Goal: Find specific page/section: Find specific page/section

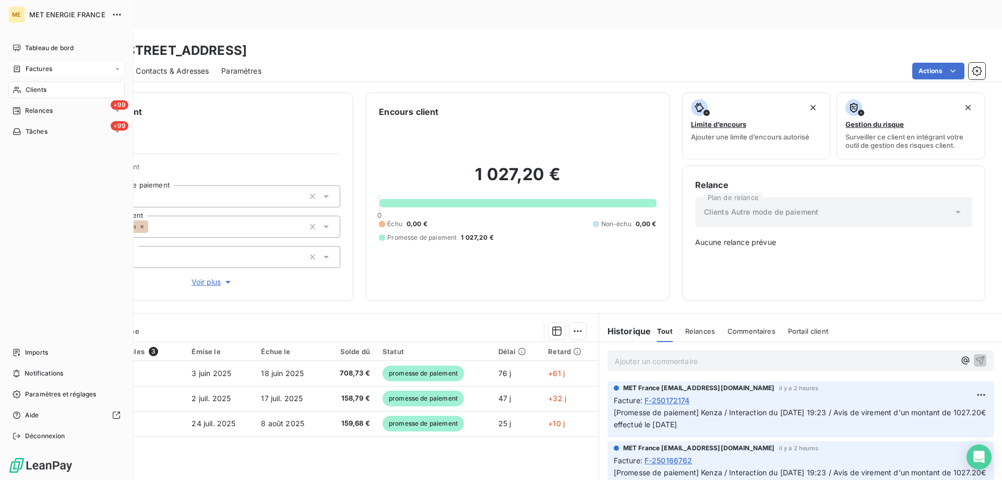
scroll to position [65, 0]
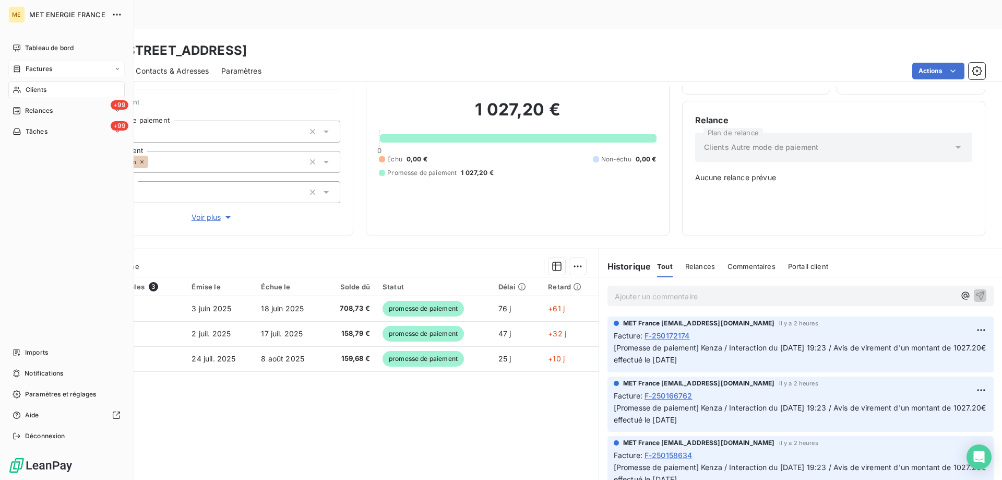
click at [29, 66] on span "Factures" at bounding box center [39, 68] width 27 height 9
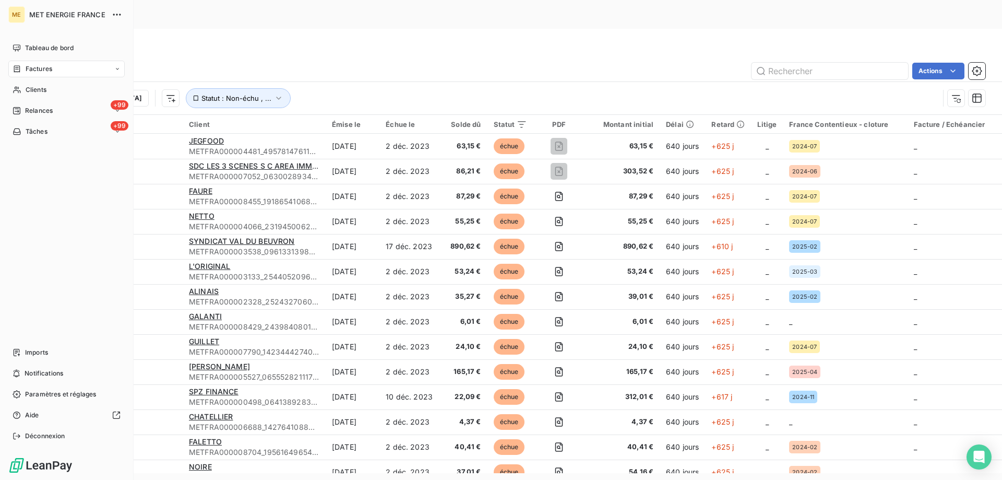
click at [25, 68] on div "Factures" at bounding box center [33, 68] width 40 height 9
click at [21, 69] on div "Factures" at bounding box center [33, 68] width 40 height 9
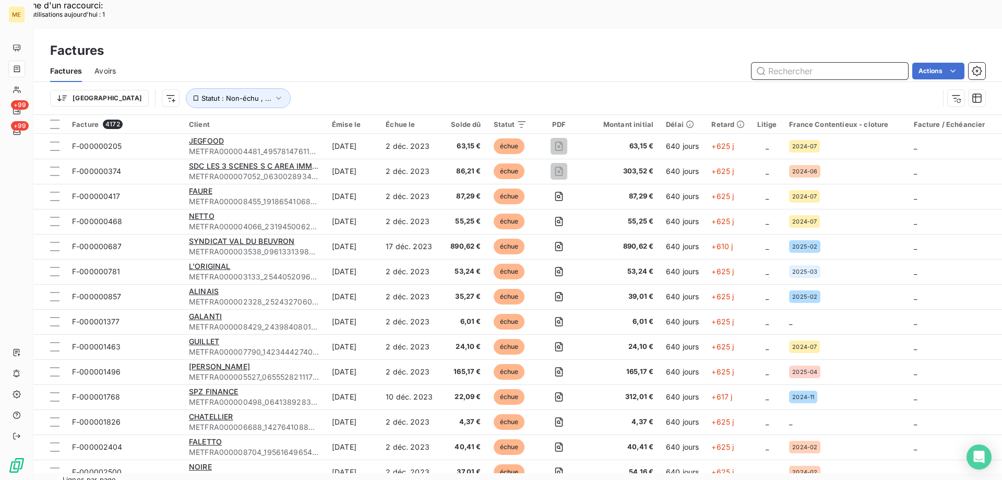
click at [855, 63] on input "text" at bounding box center [830, 71] width 157 height 17
paste input "F-250175609"
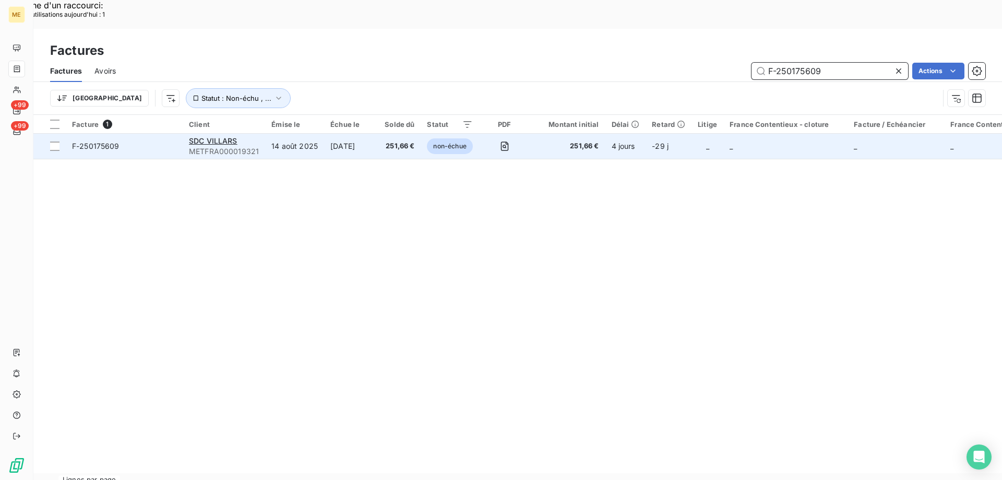
type input "F-250175609"
click at [148, 141] on span "F-250175609" at bounding box center [124, 146] width 104 height 10
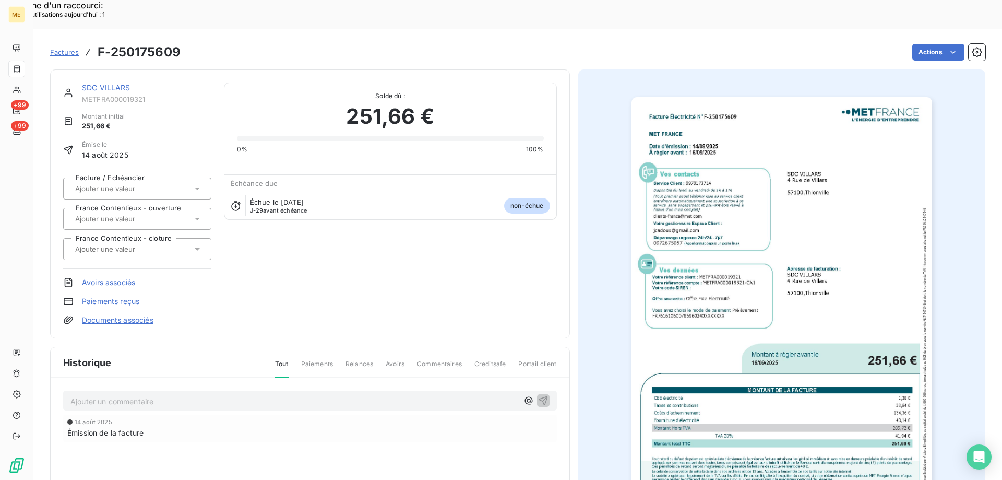
click at [715, 245] on img "button" at bounding box center [782, 309] width 301 height 425
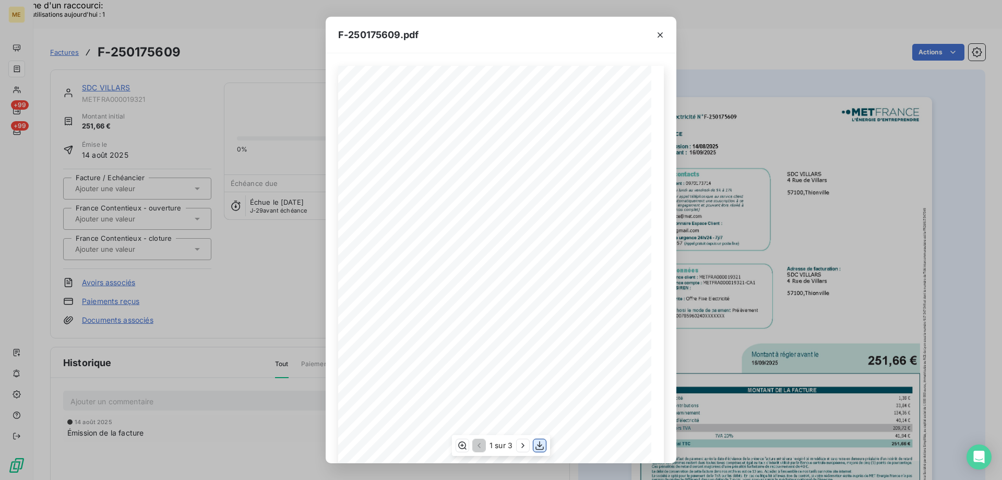
click at [541, 444] on icon "button" at bounding box center [540, 445] width 10 height 10
click at [655, 34] on icon "button" at bounding box center [660, 35] width 10 height 10
click at [660, 34] on icon "button" at bounding box center [660, 34] width 5 height 5
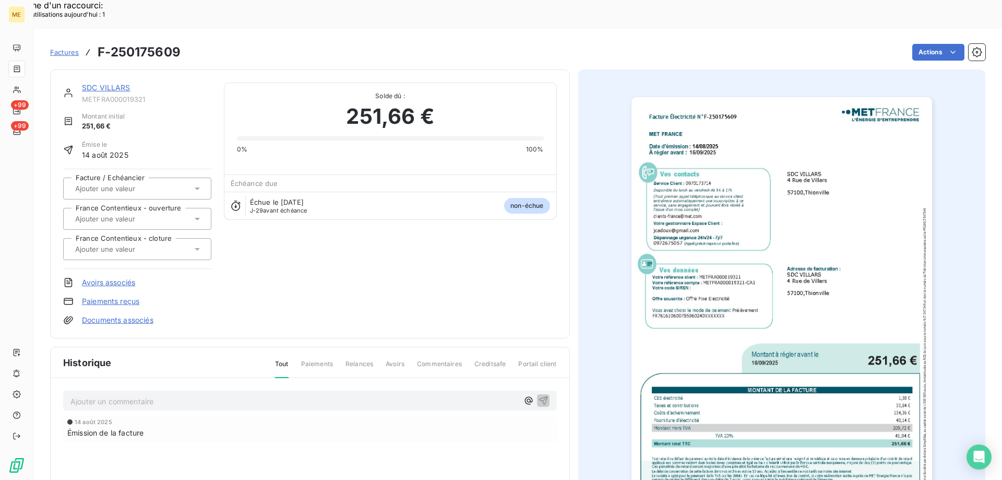
click at [101, 83] on link "SDC VILLARS" at bounding box center [106, 87] width 49 height 9
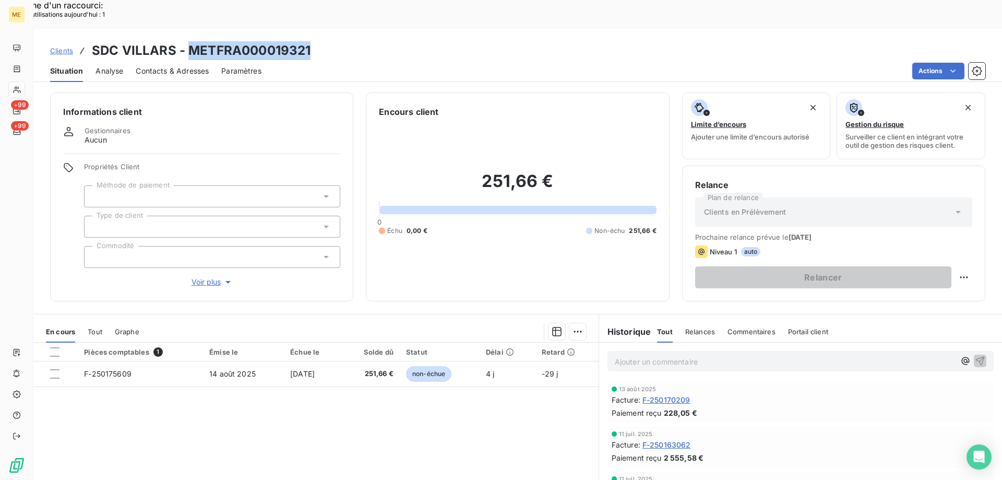
copy h3 "METFRA000019321"
drag, startPoint x: 190, startPoint y: 22, endPoint x: 309, endPoint y: 24, distance: 119.0
click at [309, 41] on h3 "SDC VILLARS - METFRA000019321" at bounding box center [201, 50] width 219 height 19
click at [201, 105] on h6 "Informations client" at bounding box center [201, 111] width 277 height 13
copy h3 "SDC VILLARS"
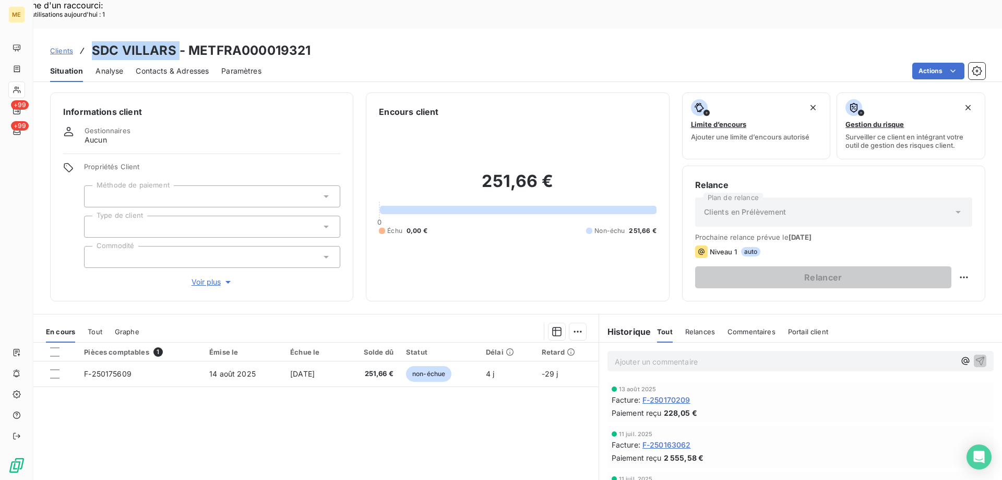
drag, startPoint x: 93, startPoint y: 18, endPoint x: 180, endPoint y: 17, distance: 87.2
click at [180, 41] on h3 "SDC VILLARS - METFRA000019321" at bounding box center [201, 50] width 219 height 19
copy h3 "SDC VILLARS"
copy h3 "METFRA000019321"
drag, startPoint x: 192, startPoint y: 21, endPoint x: 308, endPoint y: 21, distance: 116.4
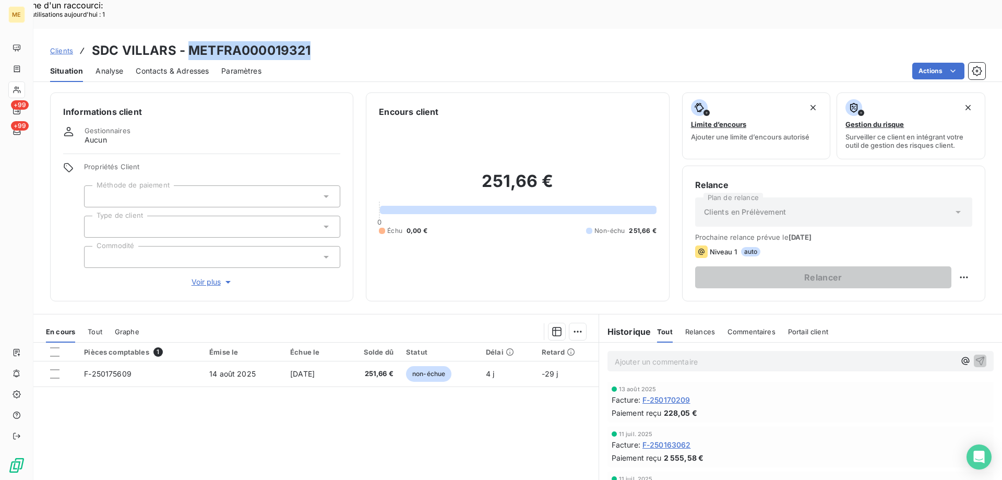
click at [308, 41] on h3 "SDC VILLARS - METFRA000019321" at bounding box center [201, 50] width 219 height 19
